Goal: Transaction & Acquisition: Download file/media

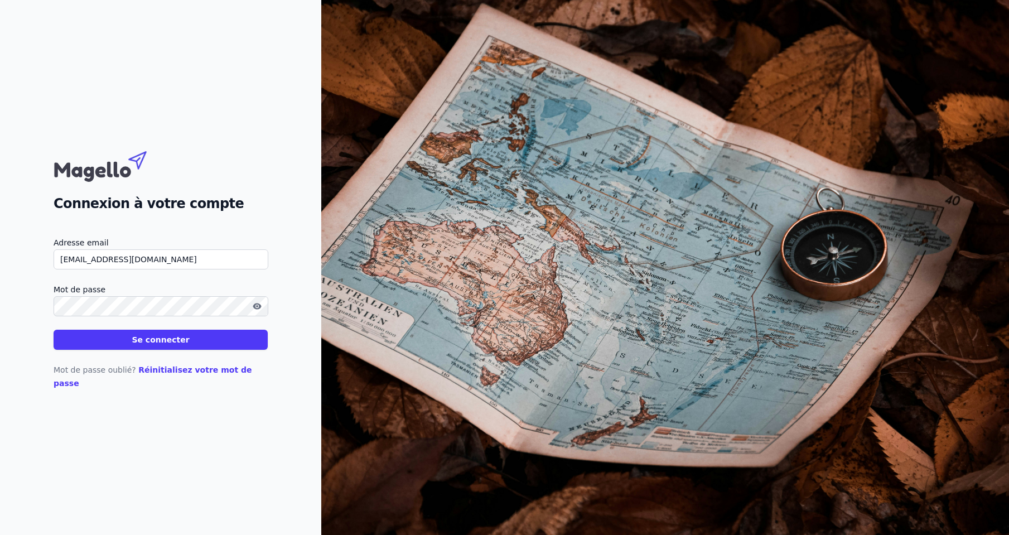
click at [106, 358] on div "Mot de passe oublié? Réinitialisez votre mot de passe" at bounding box center [161, 370] width 214 height 40
click at [114, 349] on button "Se connecter" at bounding box center [161, 340] width 214 height 20
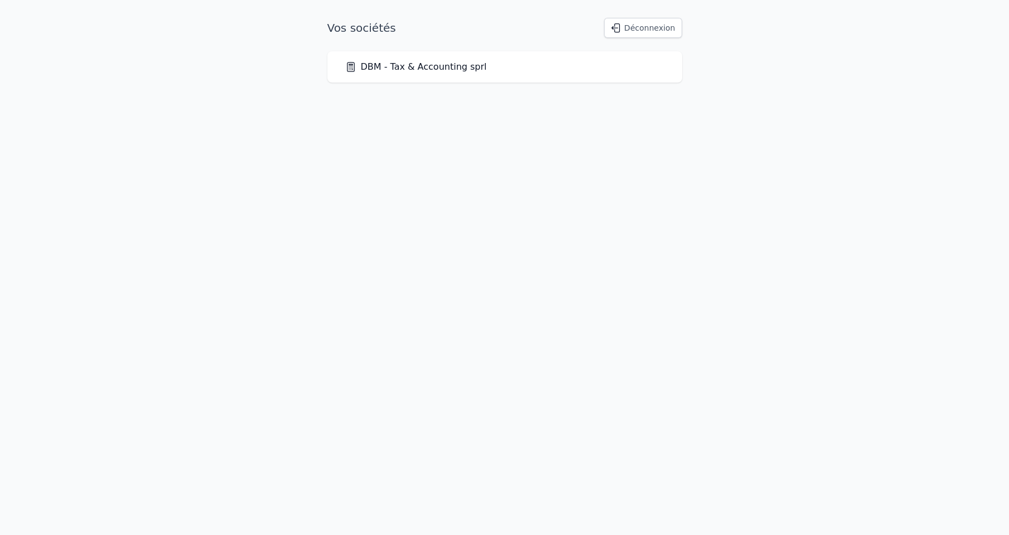
click at [431, 57] on div "DBM - Tax & Accounting sprl" at bounding box center [505, 66] width 355 height 31
click at [431, 71] on link "DBM - Tax & Accounting sprl" at bounding box center [416, 66] width 142 height 13
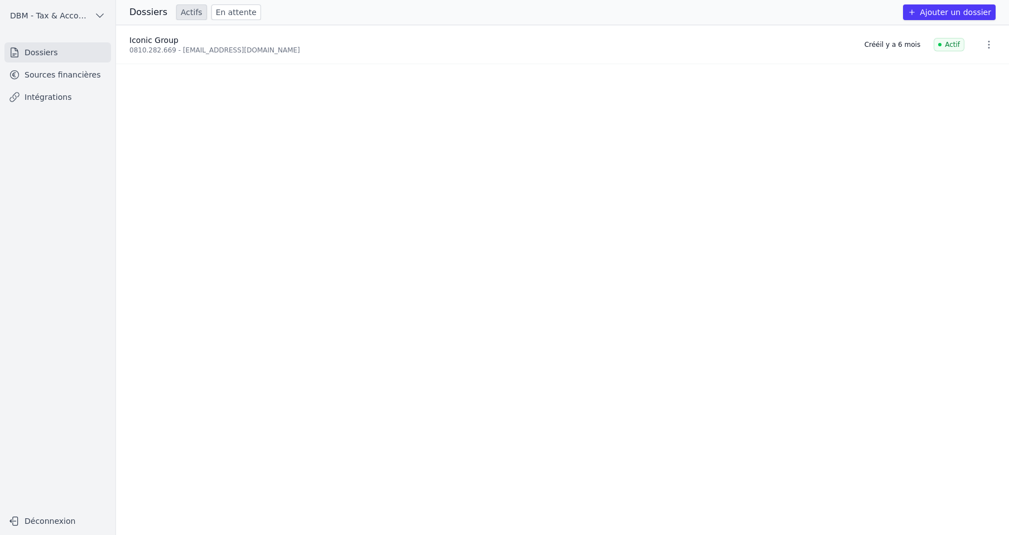
click at [45, 57] on link "Dossiers" at bounding box center [57, 52] width 107 height 20
click at [218, 40] on div "Iconic Group" at bounding box center [490, 40] width 722 height 11
click at [213, 47] on div "0810.282.669 - [EMAIL_ADDRESS][DOMAIN_NAME]" at bounding box center [490, 50] width 722 height 9
click at [56, 70] on link "Sources financières" at bounding box center [57, 75] width 107 height 20
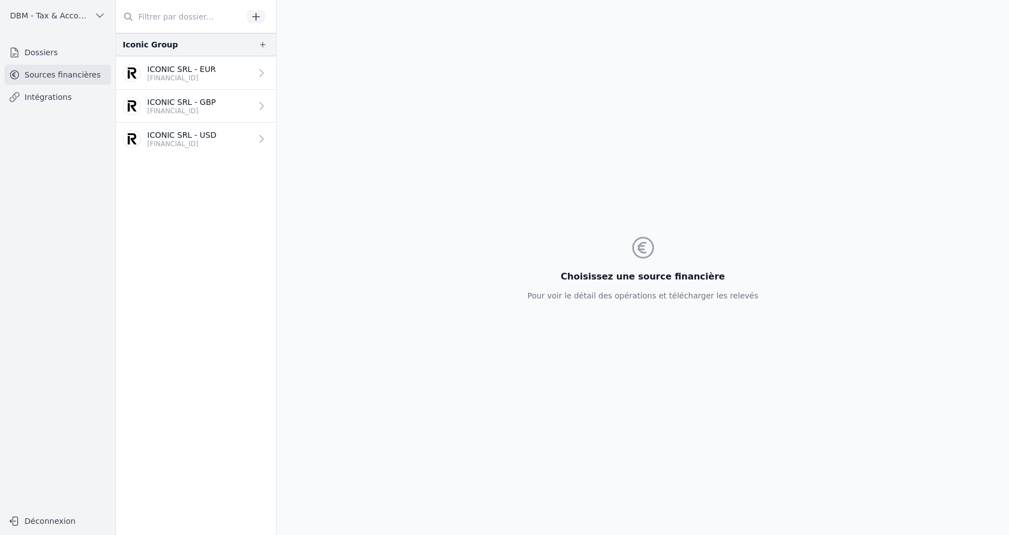
click at [186, 75] on p "[FINANCIAL_ID]" at bounding box center [181, 78] width 69 height 9
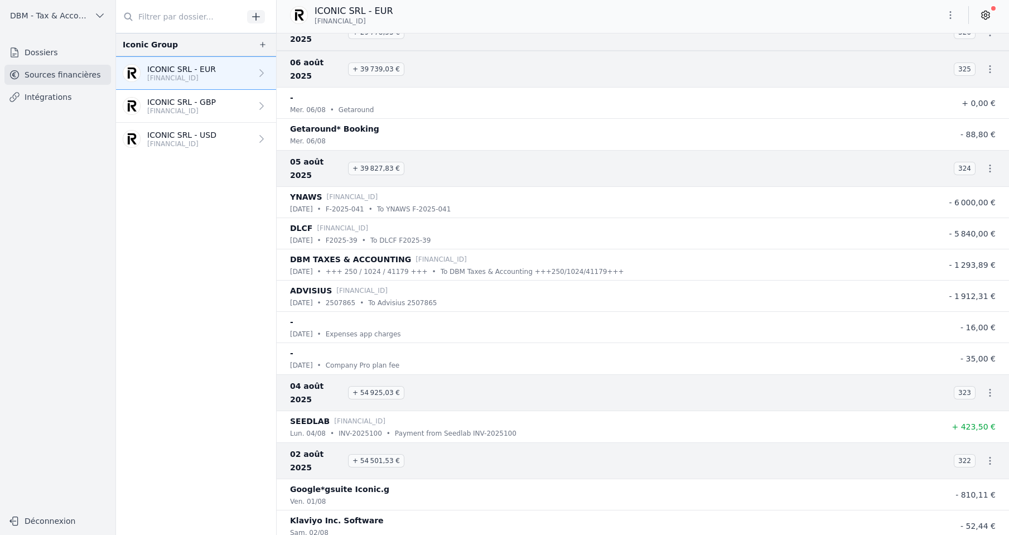
scroll to position [2566, 0]
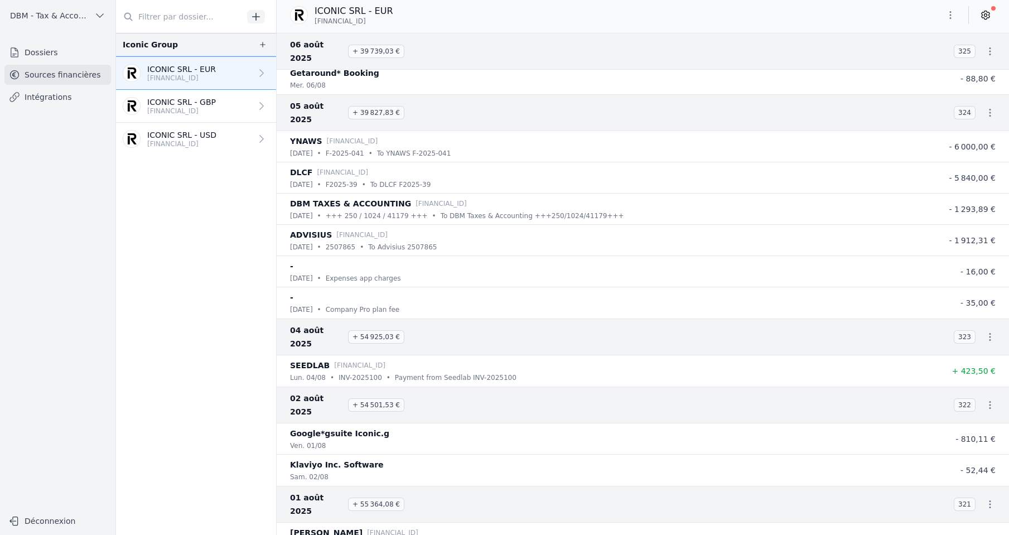
click at [985, 399] on icon "button" at bounding box center [990, 404] width 11 height 11
click at [951, 18] on div at bounding box center [504, 267] width 1009 height 535
click at [951, 18] on icon "button" at bounding box center [951, 15] width 2 height 8
click at [930, 53] on button "Exporter" at bounding box center [924, 59] width 80 height 21
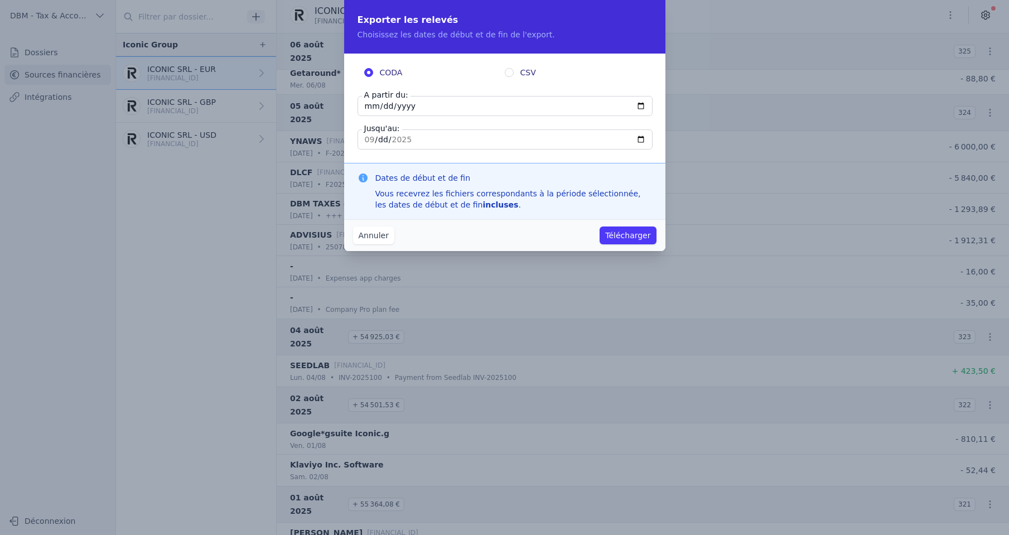
click at [412, 103] on input "[DATE]" at bounding box center [505, 106] width 295 height 20
click at [644, 103] on input "[DATE]" at bounding box center [505, 106] width 295 height 20
type input "[DATE]"
click at [641, 233] on button "Télécharger" at bounding box center [628, 236] width 56 height 18
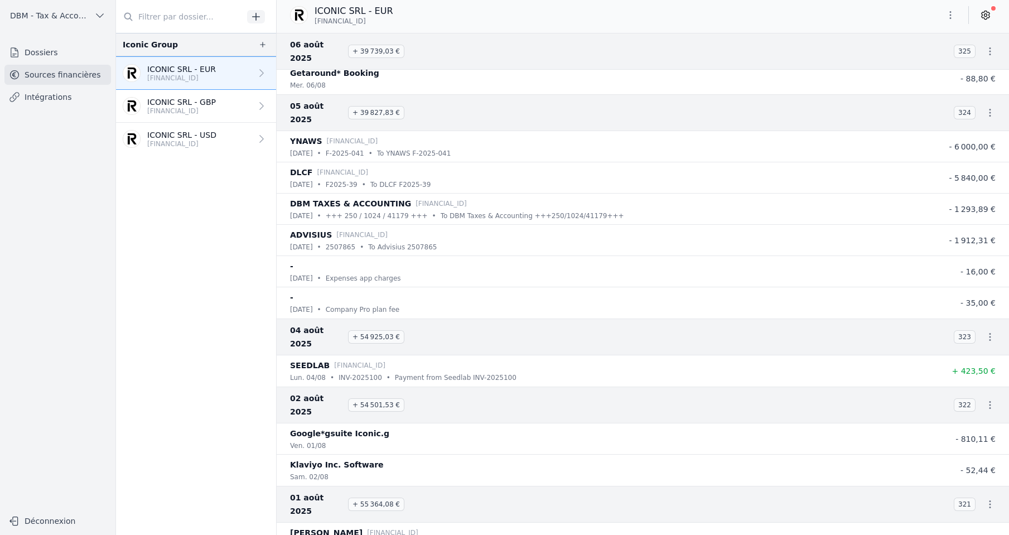
click at [200, 112] on p "[FINANCIAL_ID]" at bounding box center [181, 111] width 69 height 9
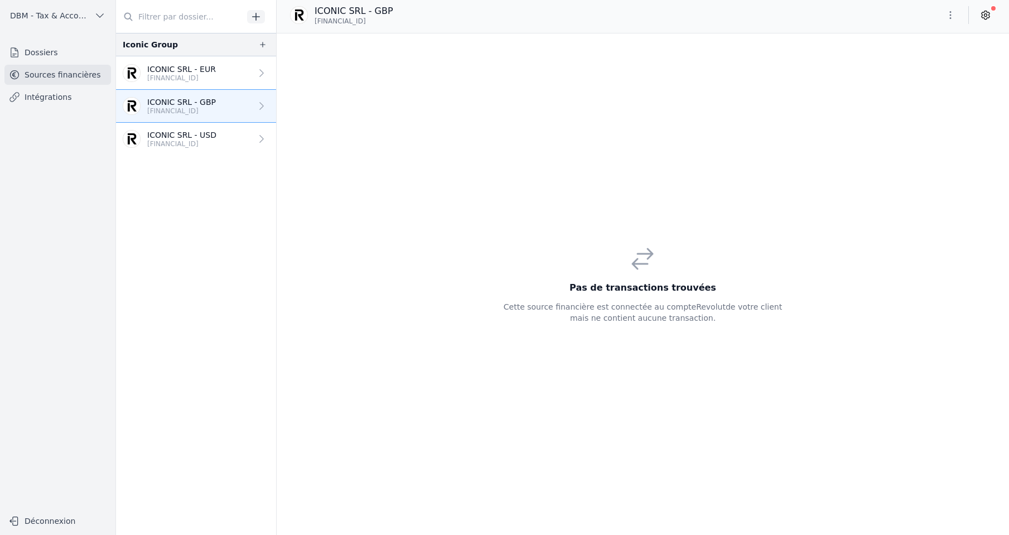
click at [201, 131] on p "ICONIC SRL - USD" at bounding box center [181, 134] width 69 height 11
